Goal: Task Accomplishment & Management: Complete application form

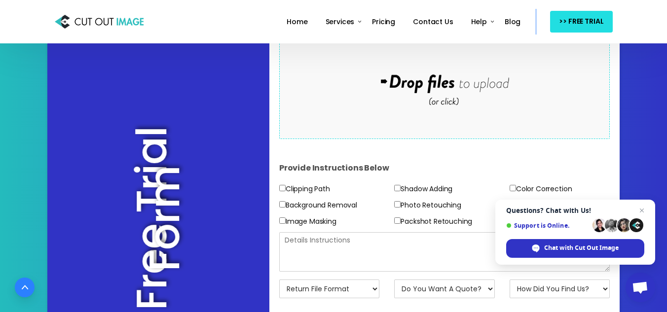
scroll to position [148, 0]
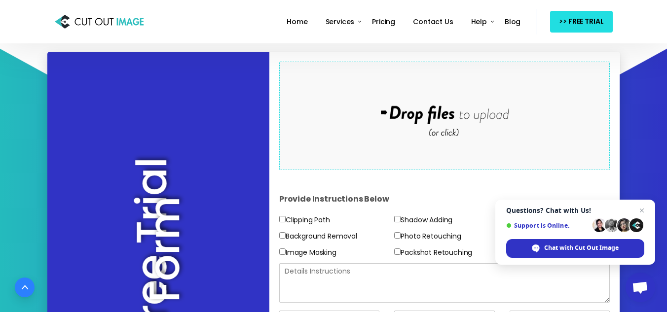
click at [437, 115] on div "Drop files here to upload" at bounding box center [444, 115] width 211 height 61
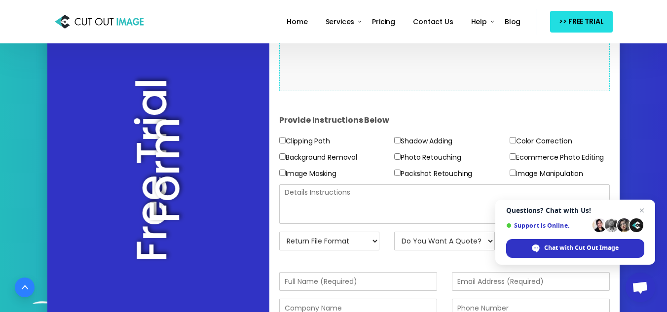
scroll to position [228, 0]
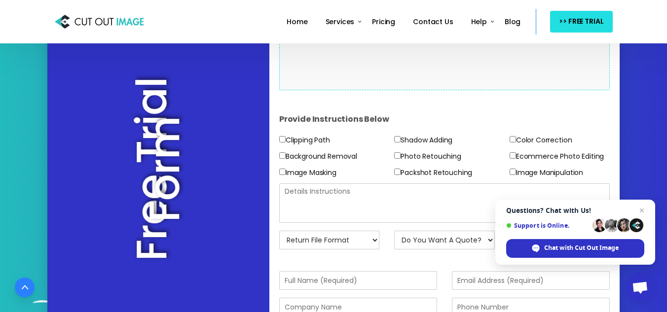
click at [512, 173] on input"] "Image Manipulation" at bounding box center [512, 172] width 6 height 6
checkbox input"] "true"
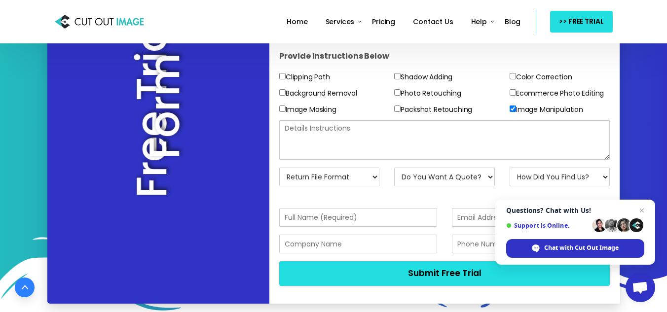
scroll to position [291, 0]
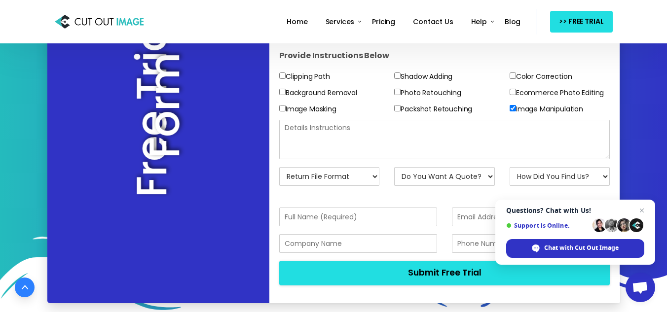
click at [336, 136] on textarea at bounding box center [444, 139] width 331 height 39
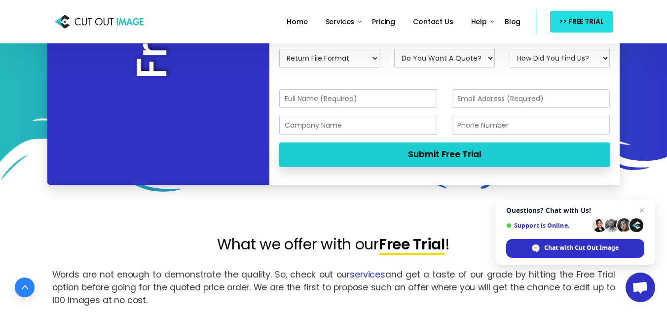
type textarea "remove model face"
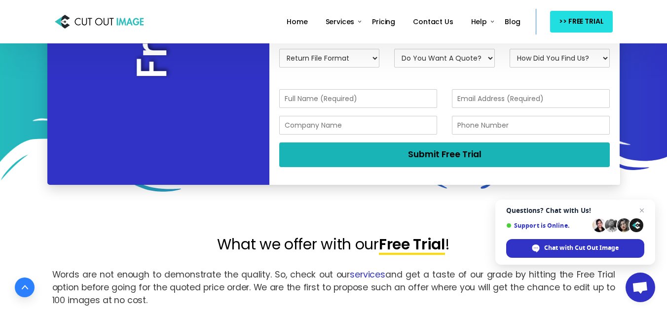
click at [397, 155] on button "Submit Free Trial" at bounding box center [444, 154] width 331 height 24
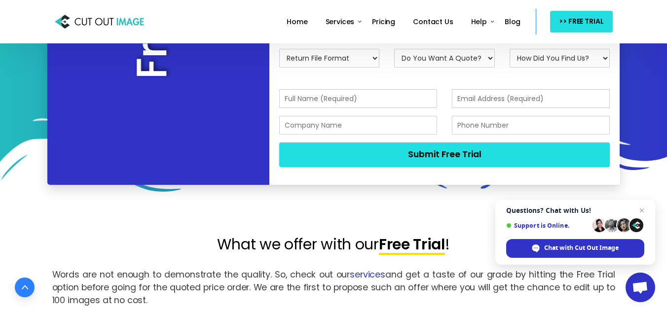
click at [344, 59] on select "Return File Format JPG - [PERSON_NAME] PNG - Transparent BG PSD - Layer Mask PS…" at bounding box center [329, 58] width 101 height 19
select select "JPG w/ White BG"
click at [279, 49] on select "Return File Format JPG - [PERSON_NAME] PNG - Transparent BG PSD - Layer Mask PS…" at bounding box center [329, 58] width 101 height 19
click at [430, 64] on select "Do You Want A Quote? No, Just Test Images Yes, Quotation Please" at bounding box center [444, 58] width 101 height 19
click at [526, 55] on select "How Did You Find Us? Email Search Engine Friend/Colleague Social Media Tele Mar…" at bounding box center [559, 58] width 101 height 19
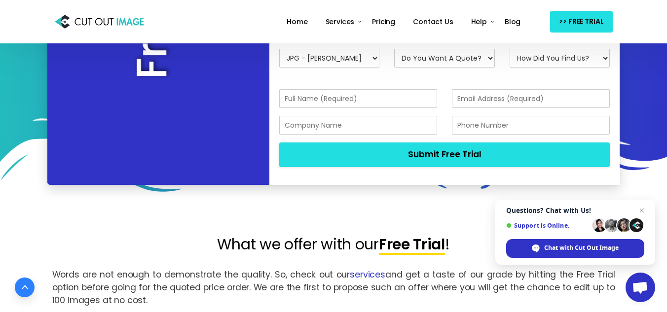
select select "Search Engine"
click at [509, 49] on select "How Did You Find Us? Email Search Engine Friend/Colleague Social Media Tele Mar…" at bounding box center [559, 58] width 101 height 19
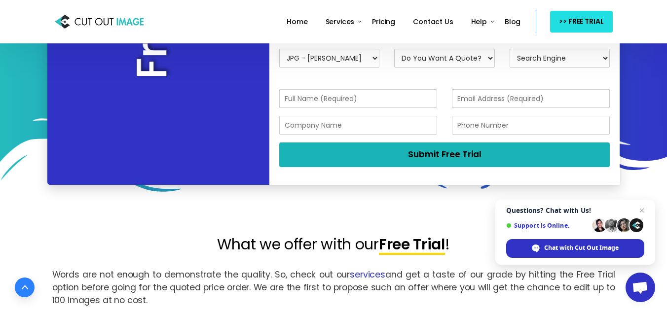
click at [441, 157] on button "Submit Free Trial" at bounding box center [444, 154] width 331 height 24
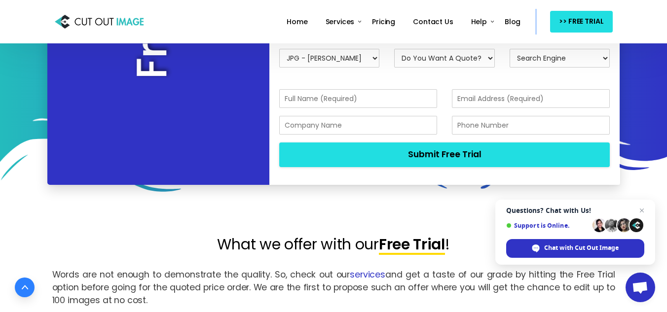
click at [443, 52] on select "Do You Want A Quote? No, Just Test Images Yes, Quotation Please" at bounding box center [444, 58] width 101 height 19
select select "No"
click at [394, 49] on select "Do You Want A Quote? No, Just Test Images Yes, Quotation Please" at bounding box center [444, 58] width 101 height 19
click at [346, 100] on input "text" at bounding box center [358, 98] width 158 height 19
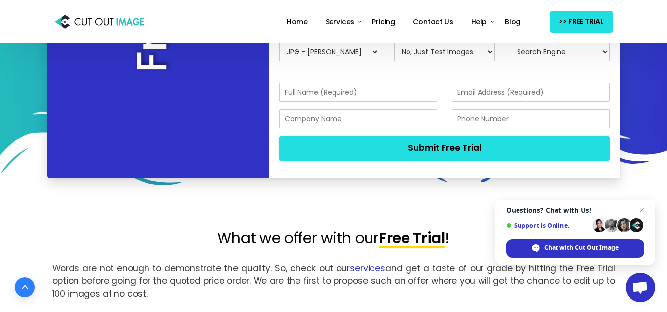
scroll to position [417, 0]
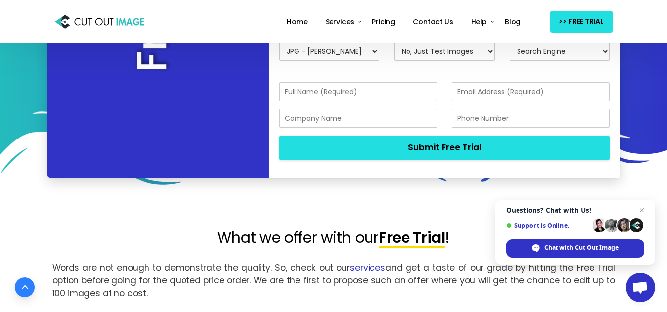
click at [323, 100] on input "text" at bounding box center [358, 91] width 158 height 19
